Goal: Information Seeking & Learning: Learn about a topic

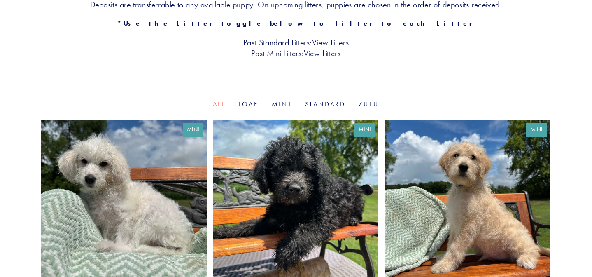
scroll to position [202, 0]
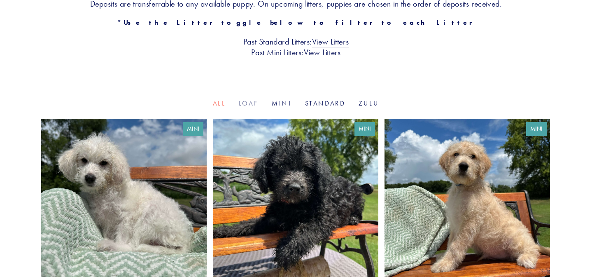
click at [253, 103] on link "Loaf" at bounding box center [249, 103] width 20 height 8
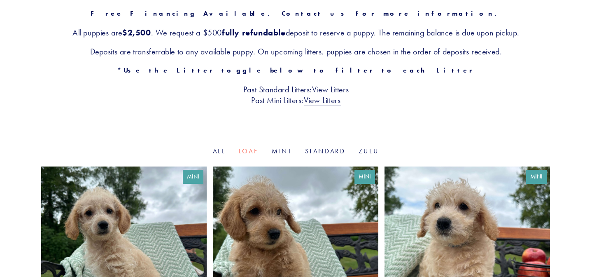
scroll to position [157, 0]
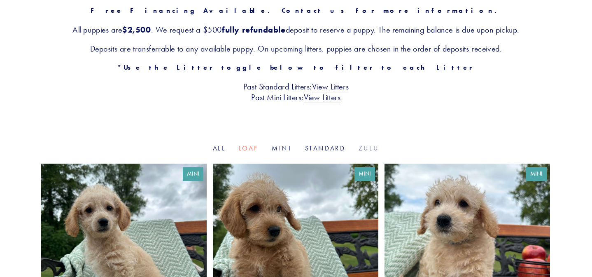
click at [371, 150] on link "Zulu" at bounding box center [368, 148] width 21 height 8
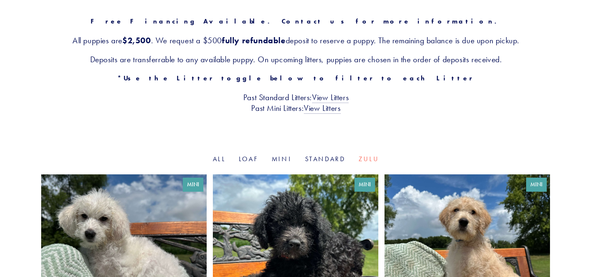
scroll to position [124, 0]
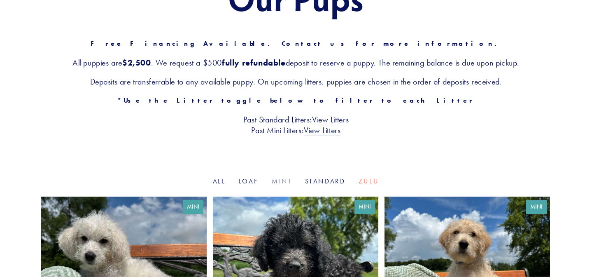
click at [281, 181] on link "Mini" at bounding box center [282, 181] width 20 height 8
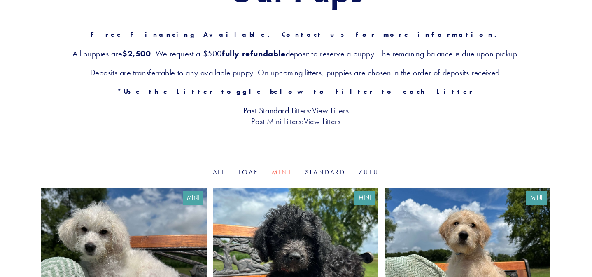
scroll to position [135, 0]
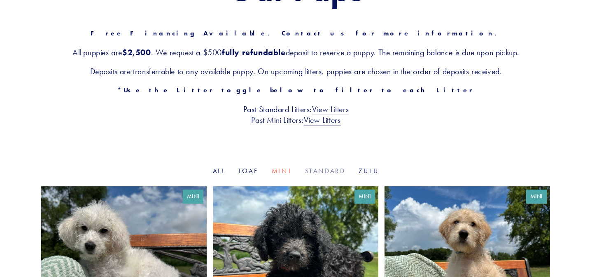
click at [336, 169] on link "Standard" at bounding box center [325, 171] width 40 height 8
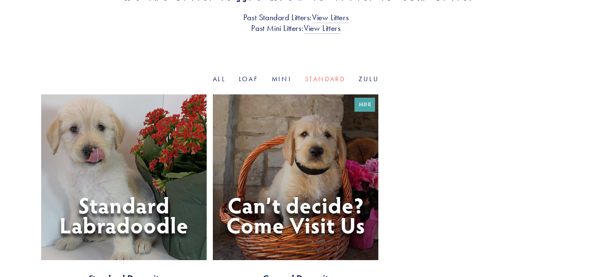
scroll to position [227, 0]
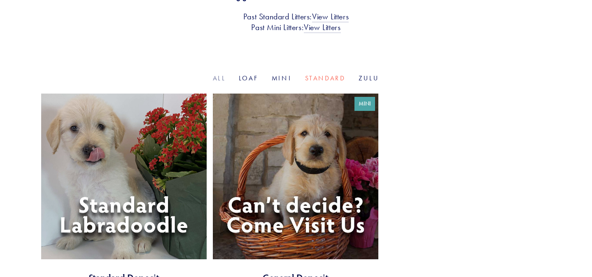
click at [219, 79] on link "All" at bounding box center [219, 78] width 13 height 8
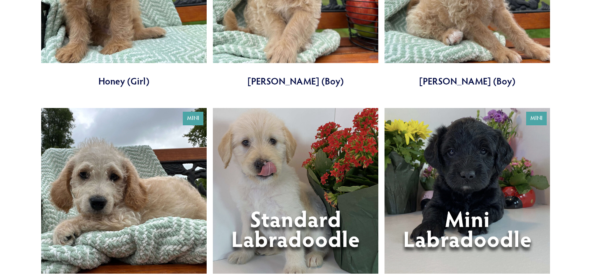
scroll to position [844, 0]
